Goal: Task Accomplishment & Management: Manage account settings

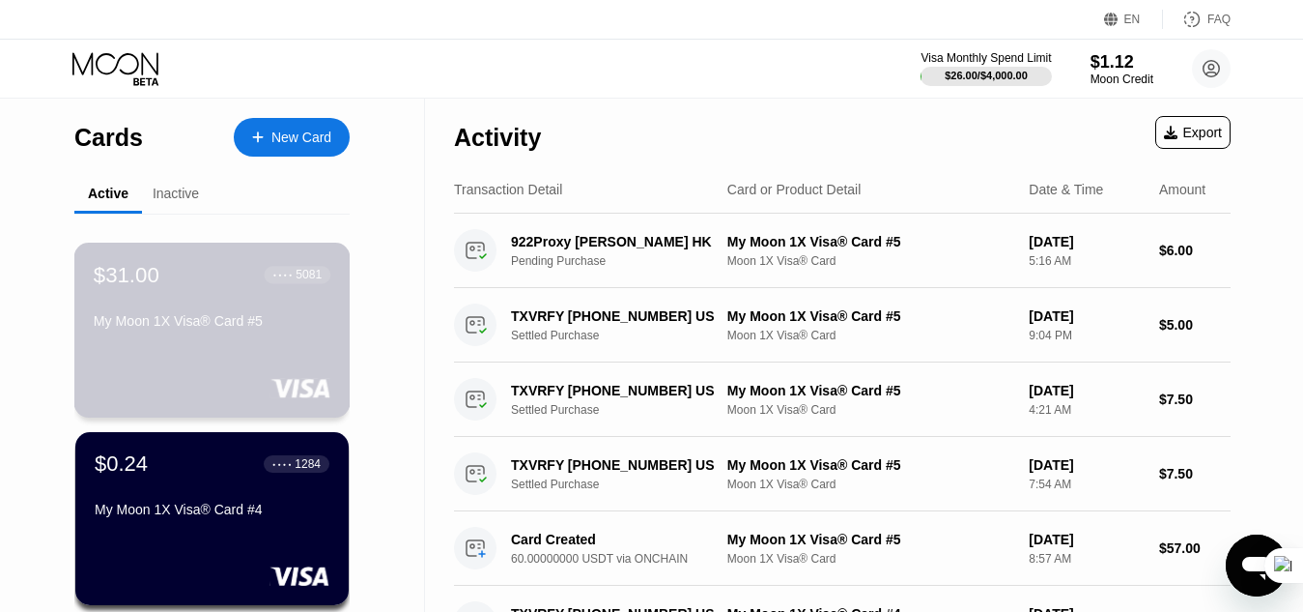
click at [200, 302] on div "$31.00 ● ● ● ● 5081 My Moon 1X Visa® Card #5" at bounding box center [212, 299] width 237 height 74
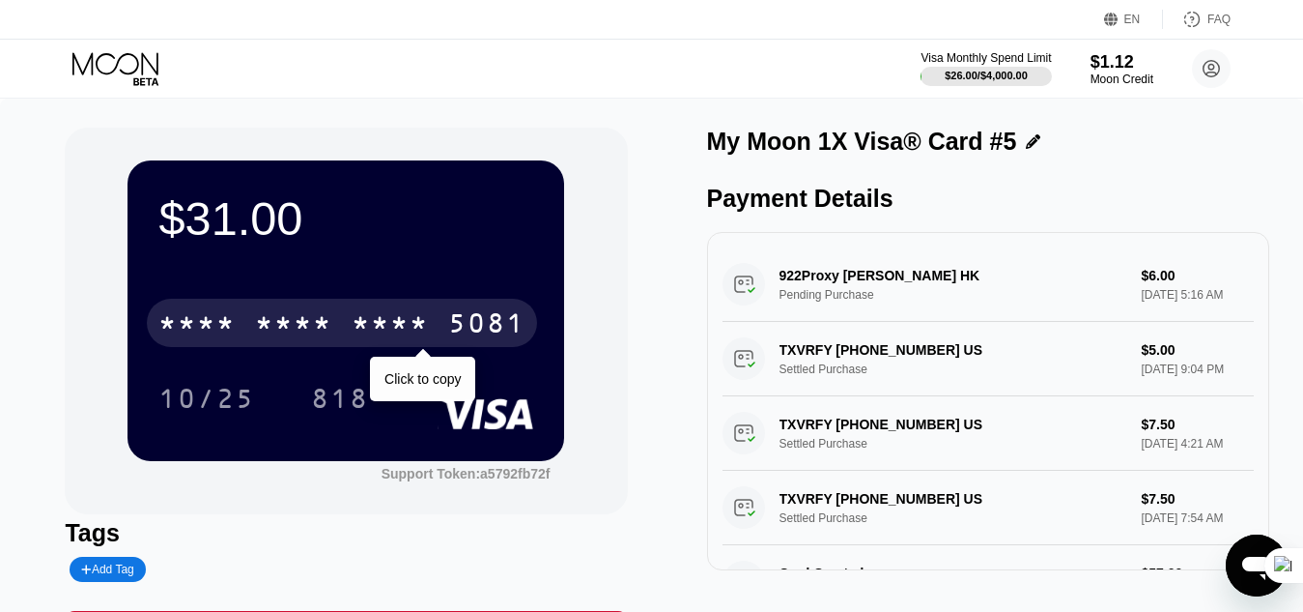
click at [406, 336] on div "* * * *" at bounding box center [390, 325] width 77 height 31
